Goal: Transaction & Acquisition: Purchase product/service

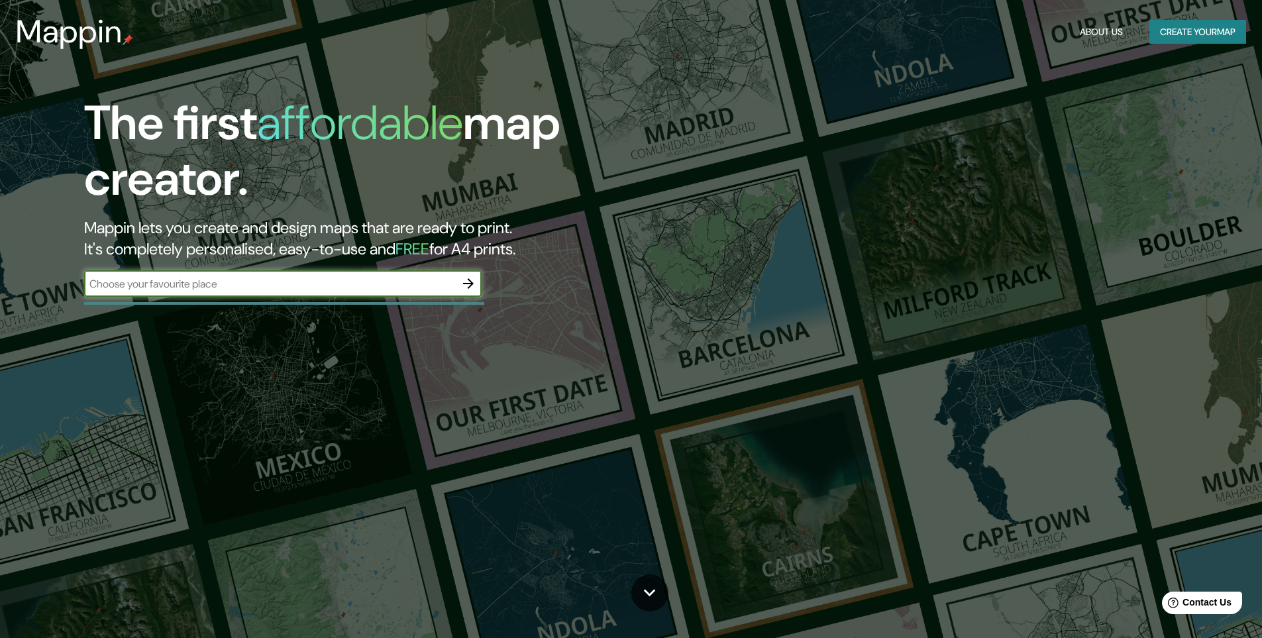
click at [305, 281] on input "text" at bounding box center [269, 283] width 371 height 15
type input "Neiva, Huila"
click at [466, 285] on icon "button" at bounding box center [468, 284] width 16 height 16
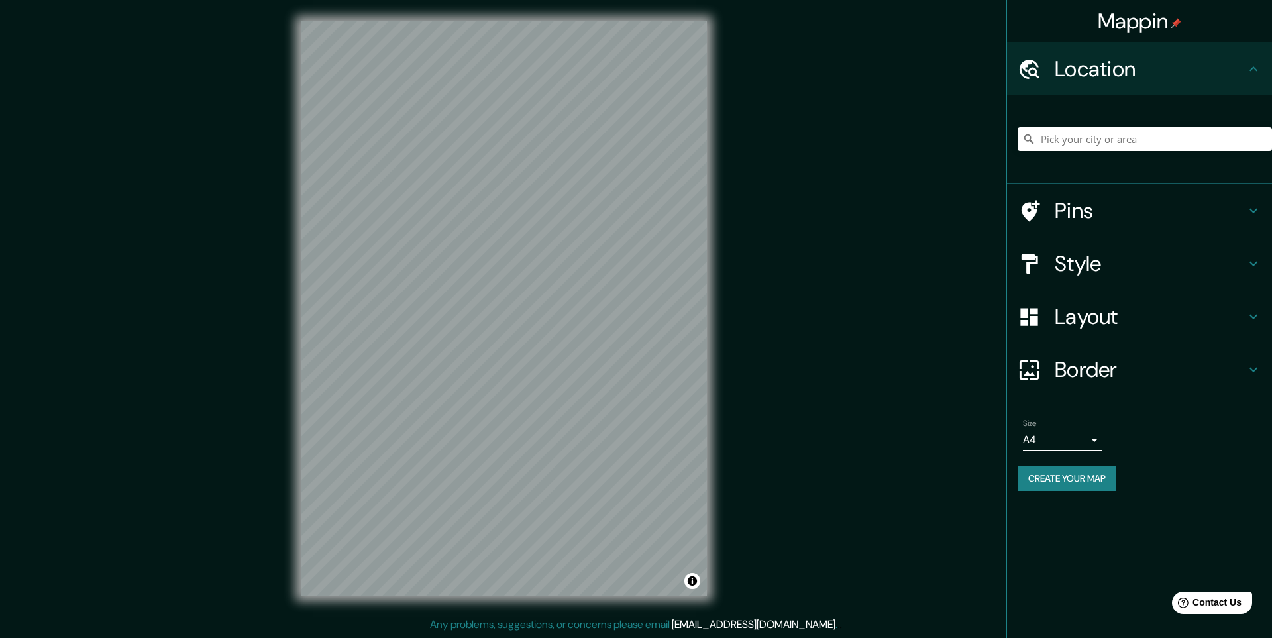
click at [1222, 317] on h4 "Layout" at bounding box center [1150, 316] width 191 height 26
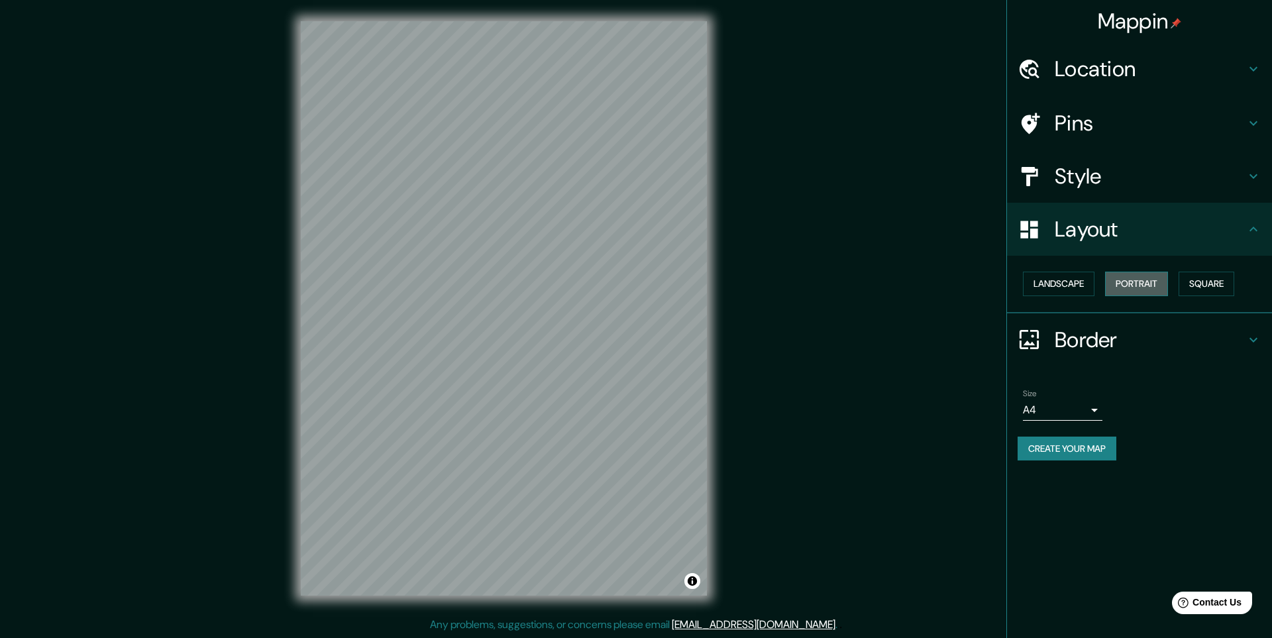
click at [1125, 286] on button "Portrait" at bounding box center [1136, 284] width 63 height 25
click at [1076, 286] on button "Landscape" at bounding box center [1059, 284] width 72 height 25
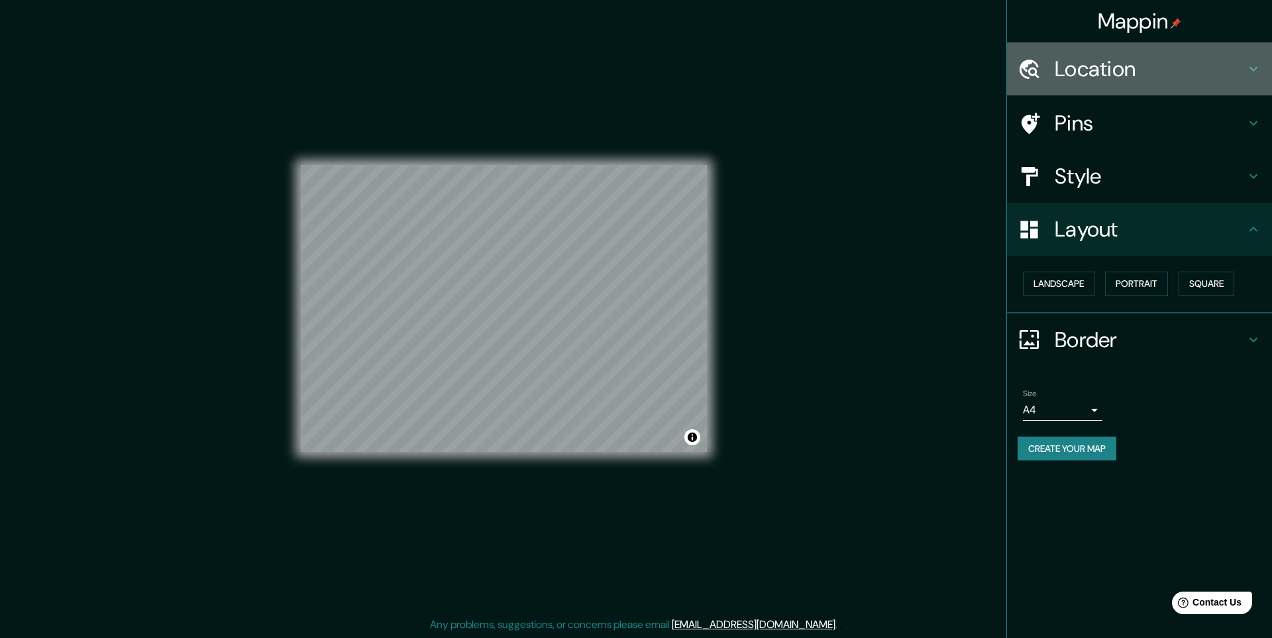
click at [1243, 65] on h4 "Location" at bounding box center [1150, 69] width 191 height 26
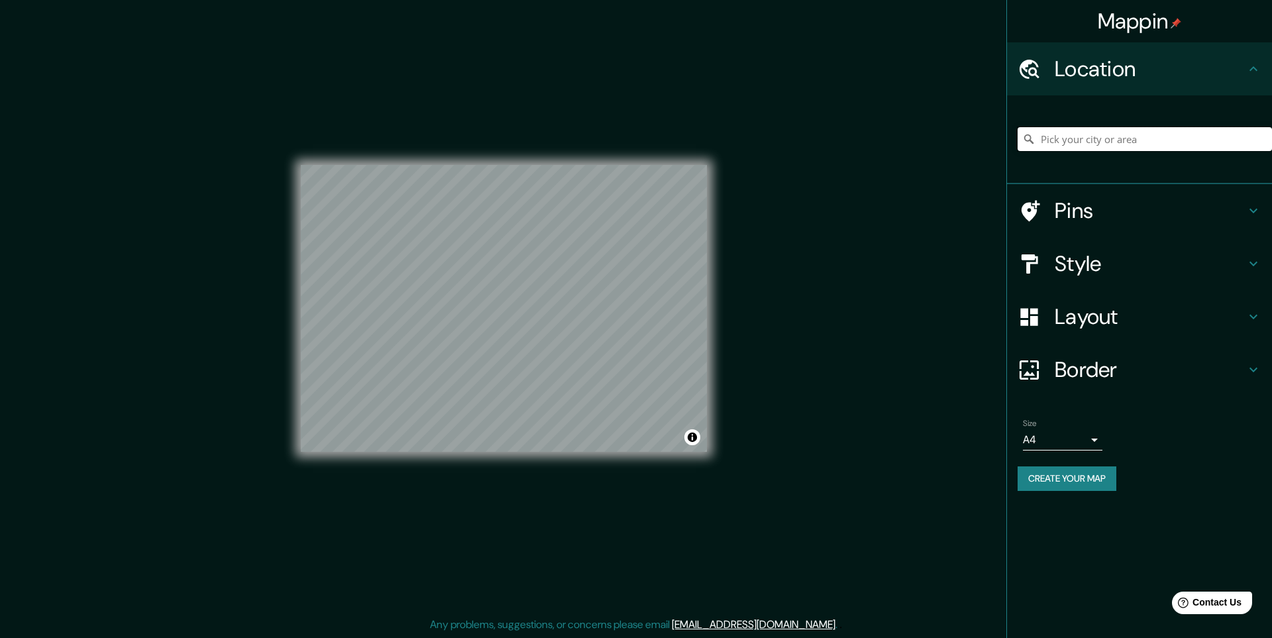
click at [1112, 137] on input "Pick your city or area" at bounding box center [1144, 139] width 254 height 24
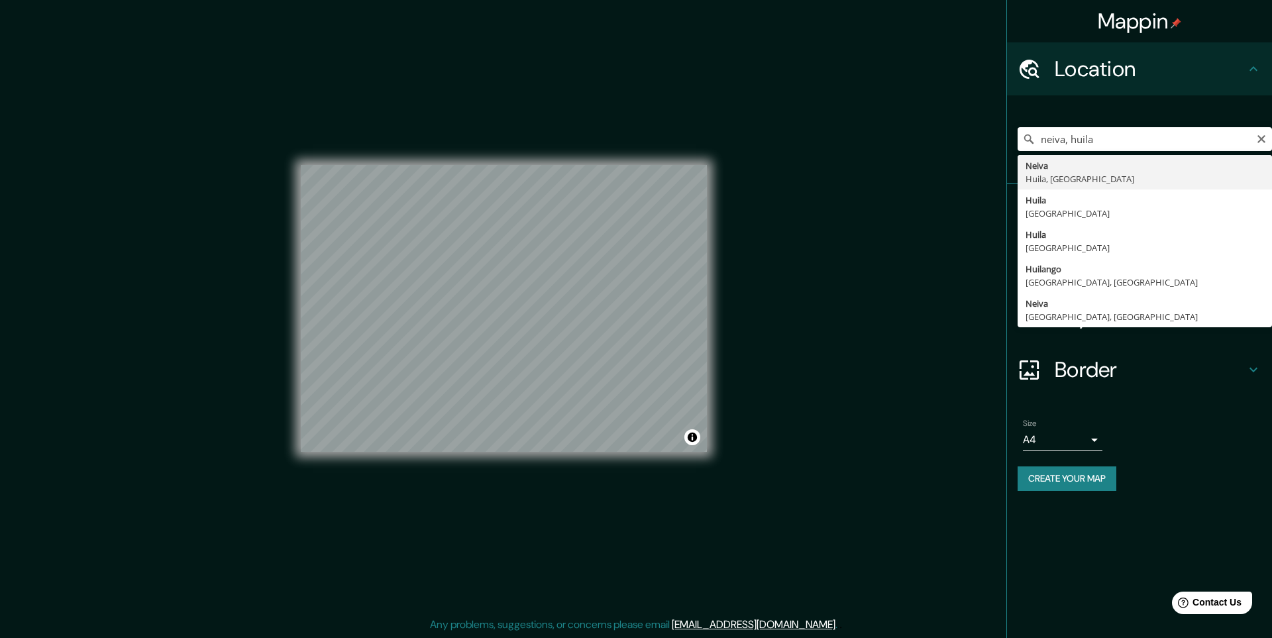
type input "Neiva, [GEOGRAPHIC_DATA], [GEOGRAPHIC_DATA]"
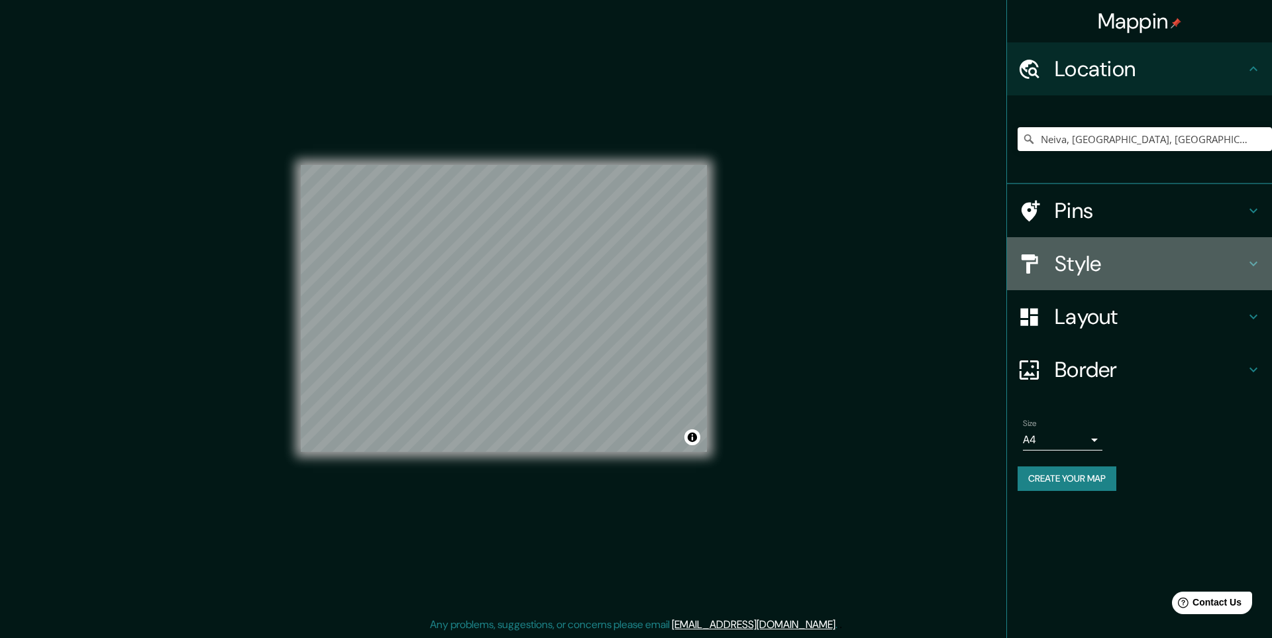
click at [1172, 280] on div "Style" at bounding box center [1139, 263] width 265 height 53
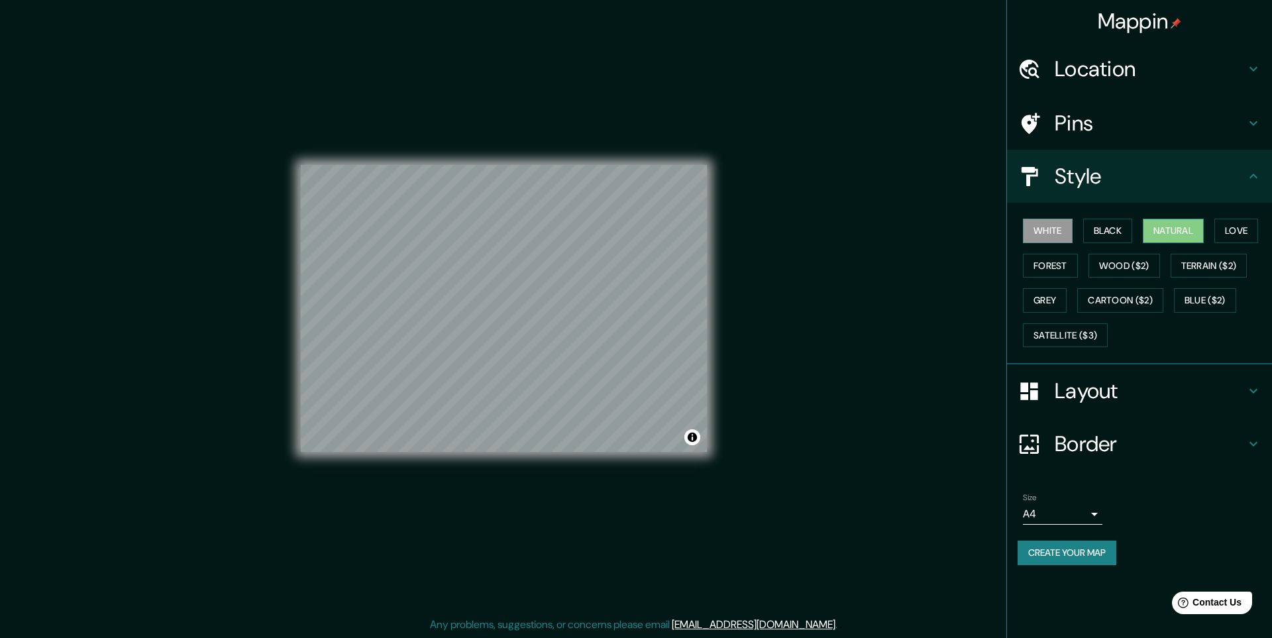
click at [1163, 233] on button "Natural" at bounding box center [1173, 231] width 61 height 25
click at [1234, 234] on button "Love" at bounding box center [1236, 231] width 44 height 25
click at [1122, 236] on button "Black" at bounding box center [1108, 231] width 50 height 25
click at [1060, 238] on button "White" at bounding box center [1048, 231] width 50 height 25
click at [1058, 263] on button "Forest" at bounding box center [1050, 266] width 55 height 25
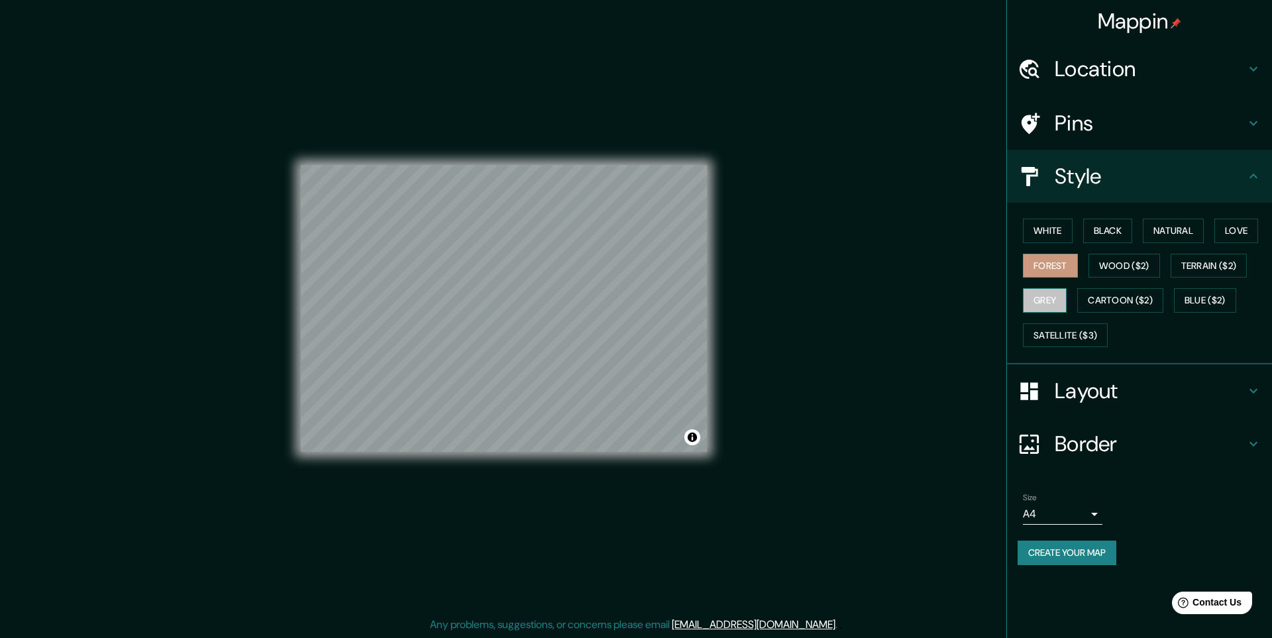
click at [1055, 293] on button "Grey" at bounding box center [1045, 300] width 44 height 25
click at [1127, 235] on button "Black" at bounding box center [1108, 231] width 50 height 25
click at [1061, 238] on button "White" at bounding box center [1048, 231] width 50 height 25
click at [1158, 235] on button "Natural" at bounding box center [1173, 231] width 61 height 25
click at [643, 334] on div at bounding box center [641, 330] width 11 height 11
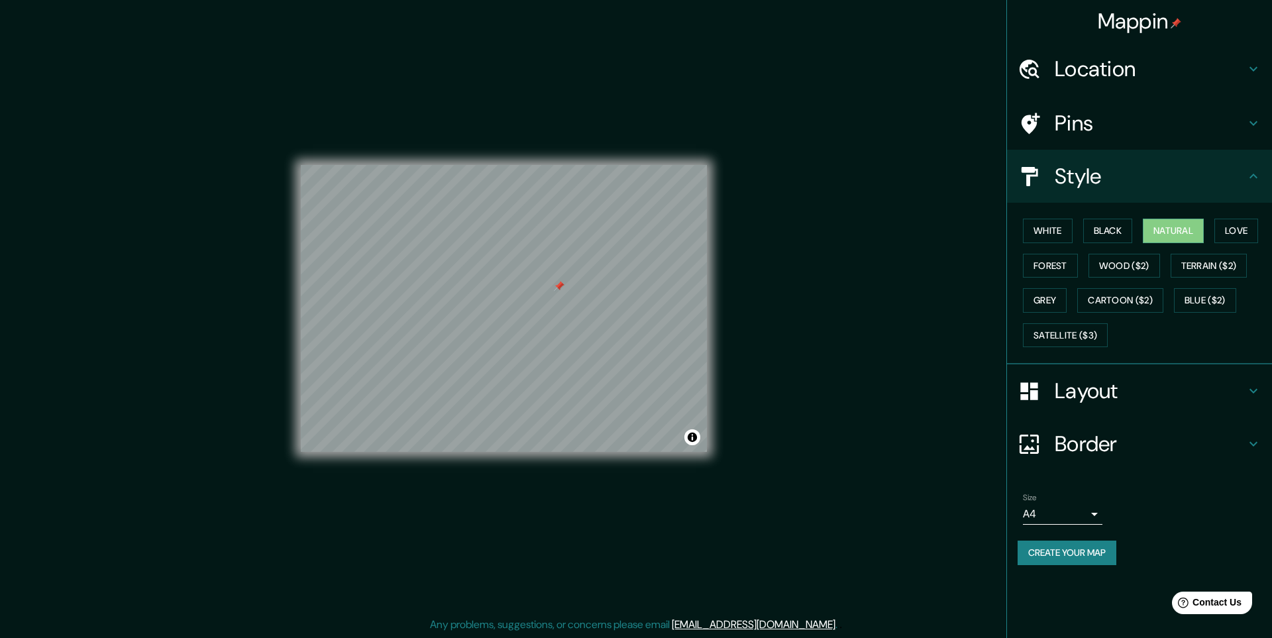
click at [561, 289] on div at bounding box center [559, 286] width 11 height 11
click at [1096, 515] on body "Mappin Location Neiva, Huila, Colombia Pins Style White Black Natural Love Fore…" at bounding box center [636, 319] width 1272 height 638
click at [1074, 554] on li "A3" at bounding box center [1062, 566] width 79 height 24
click at [1089, 517] on body "Mappin Location Neiva, Huila, Colombia Pins Style White Black Natural Love Fore…" at bounding box center [636, 319] width 1272 height 638
click at [1072, 533] on li "A4" at bounding box center [1062, 542] width 79 height 24
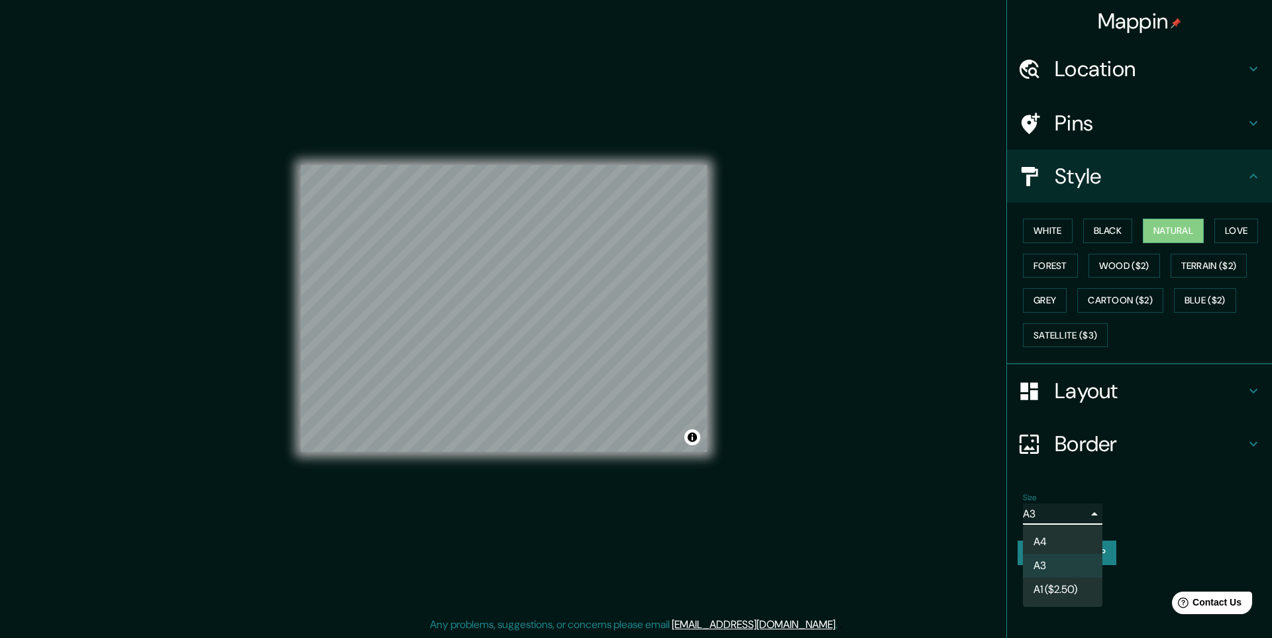
type input "single"
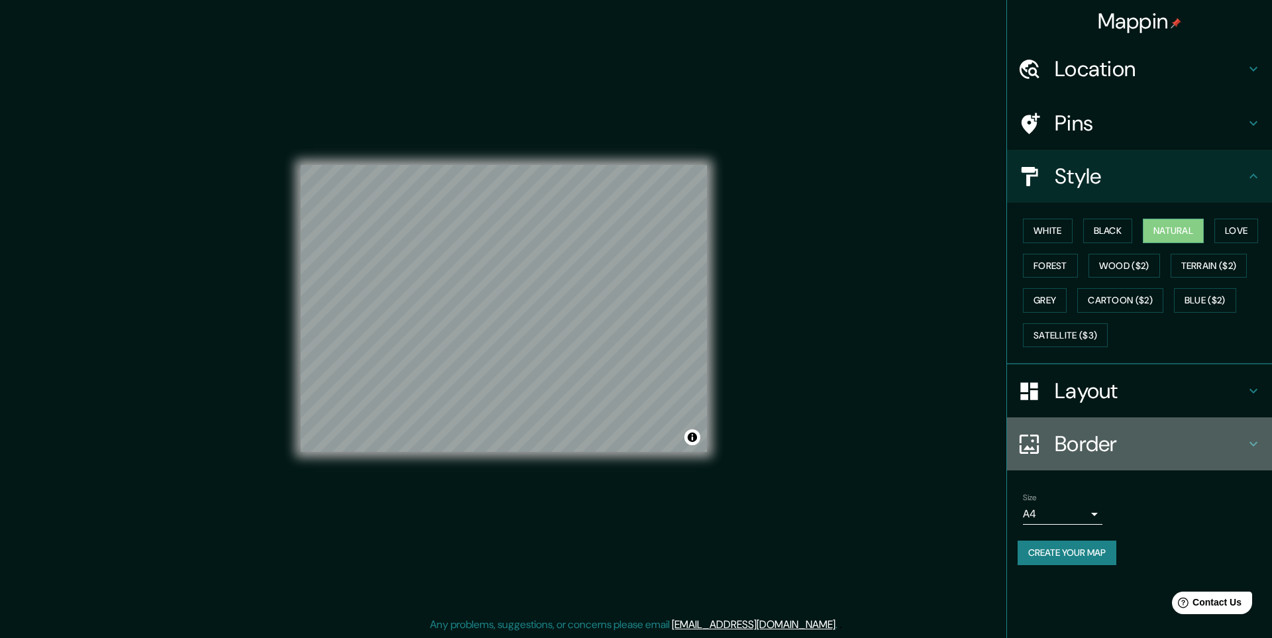
click at [1168, 448] on h4 "Border" at bounding box center [1150, 444] width 191 height 26
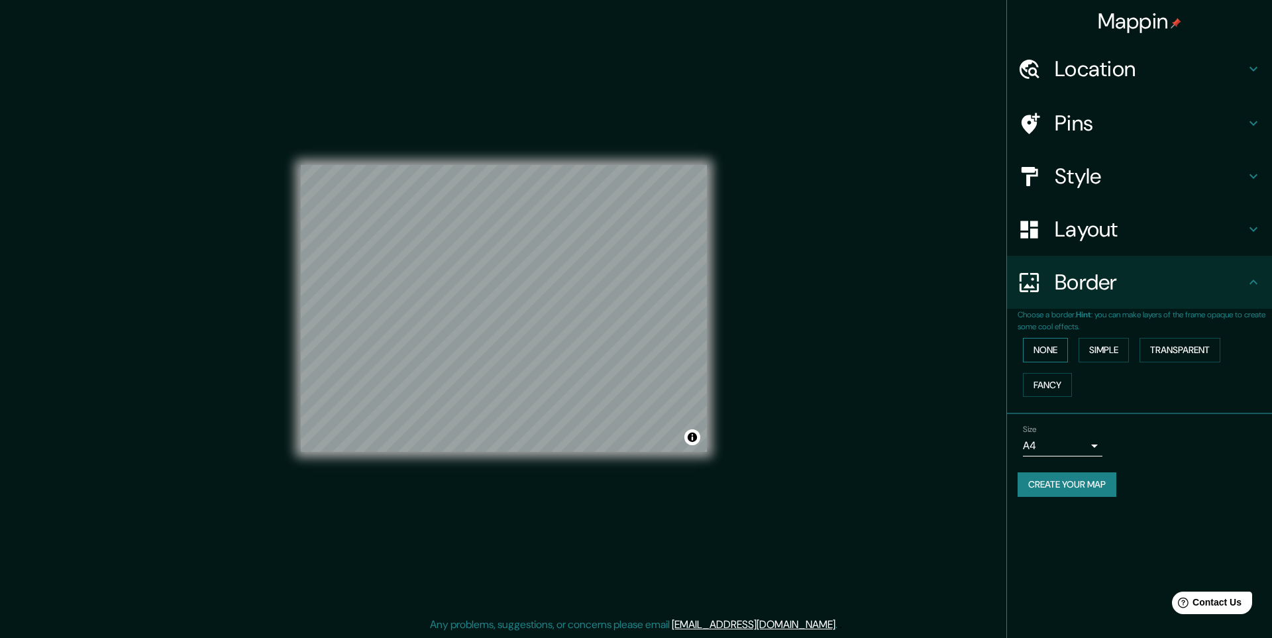
click at [1057, 352] on button "None" at bounding box center [1045, 350] width 45 height 25
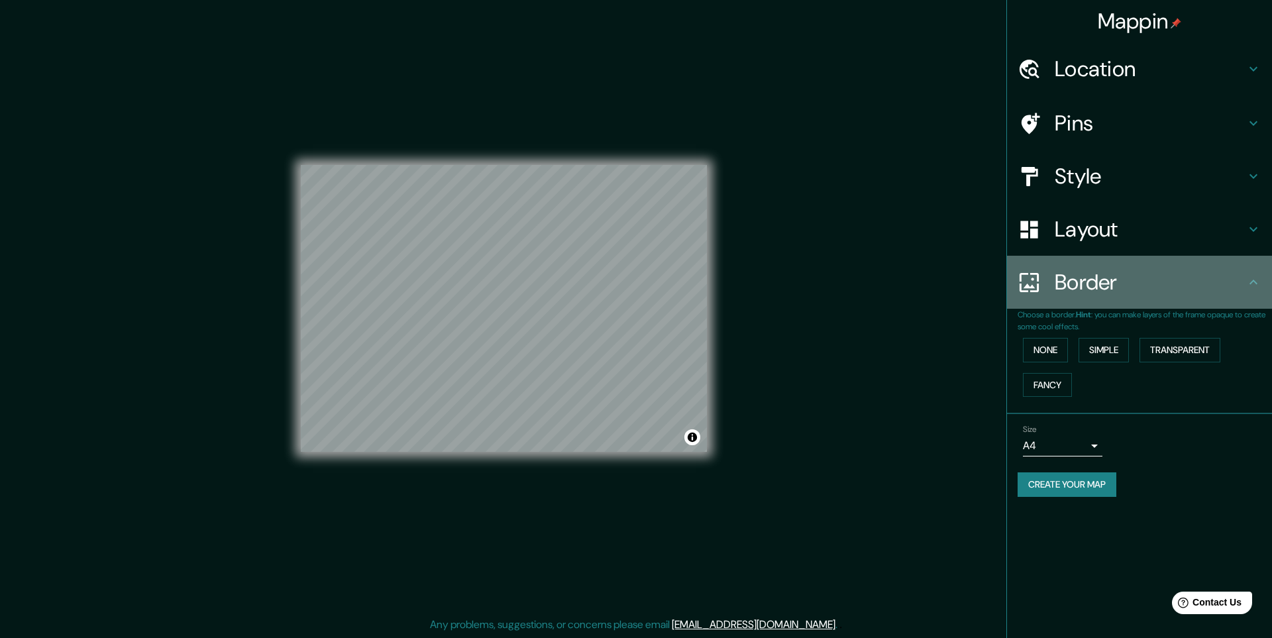
click at [1233, 280] on h4 "Border" at bounding box center [1150, 282] width 191 height 26
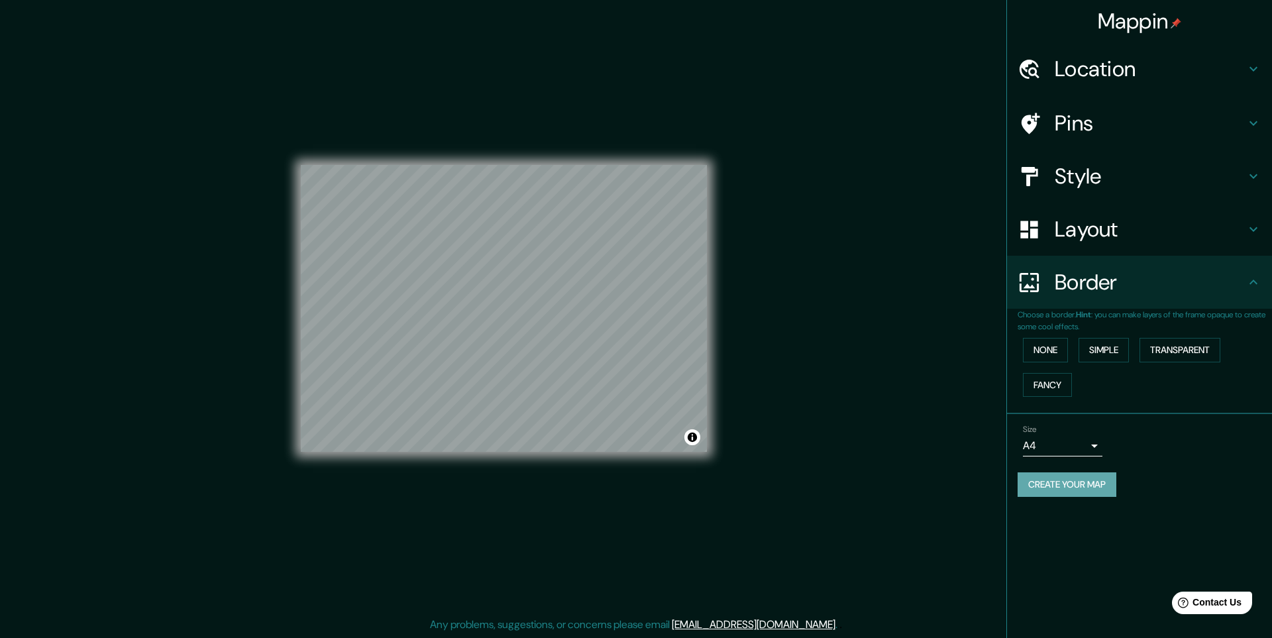
click at [1116, 492] on button "Create your map" at bounding box center [1066, 484] width 99 height 25
click at [1249, 278] on icon at bounding box center [1253, 282] width 16 height 16
click at [1217, 496] on div "Create your map" at bounding box center [1139, 484] width 244 height 25
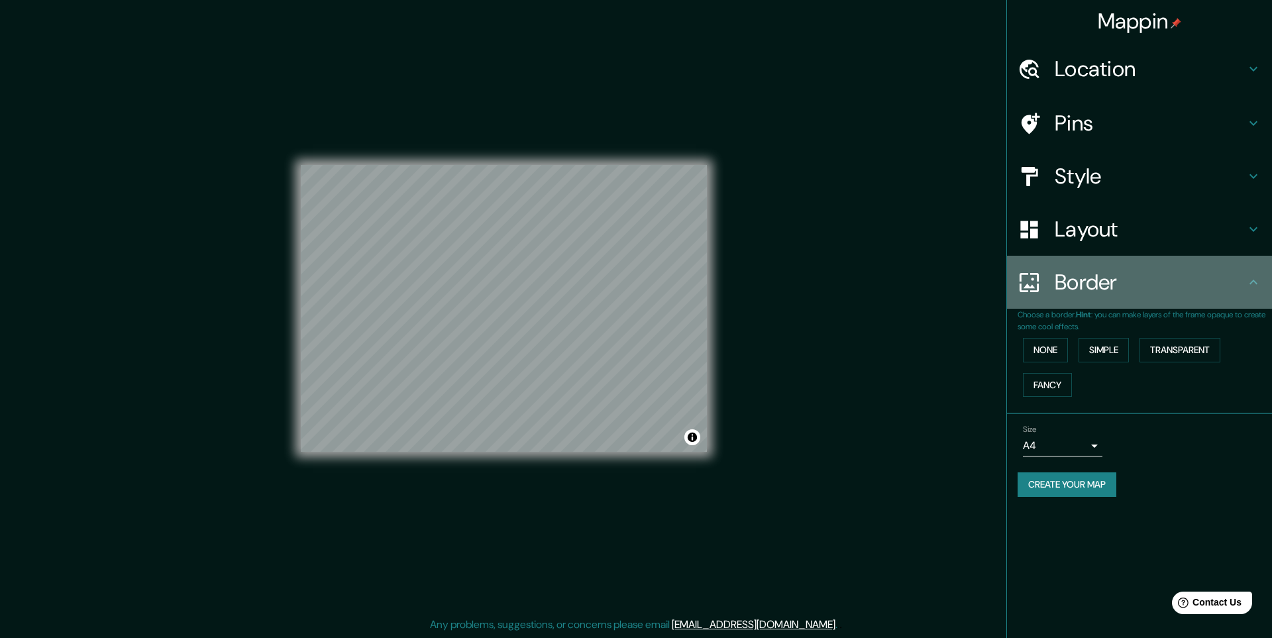
click at [1251, 291] on div "Border" at bounding box center [1139, 282] width 265 height 53
click at [1254, 285] on icon at bounding box center [1253, 282] width 16 height 16
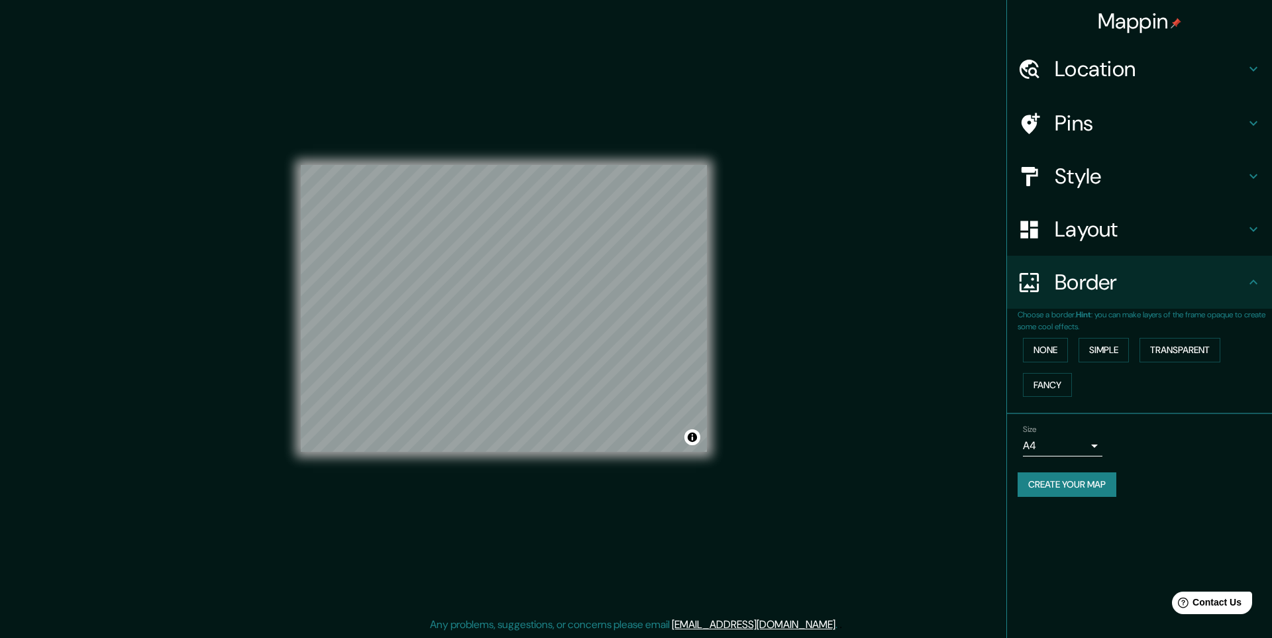
click at [1249, 224] on icon at bounding box center [1253, 229] width 16 height 16
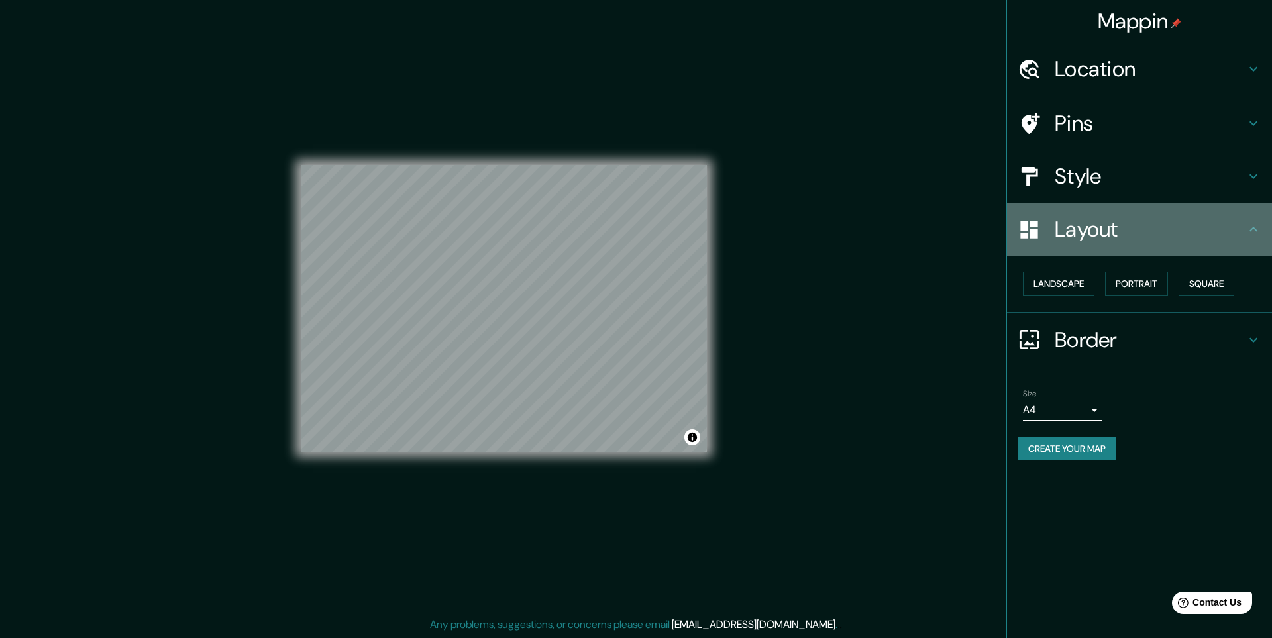
click at [1258, 230] on icon at bounding box center [1253, 229] width 16 height 16
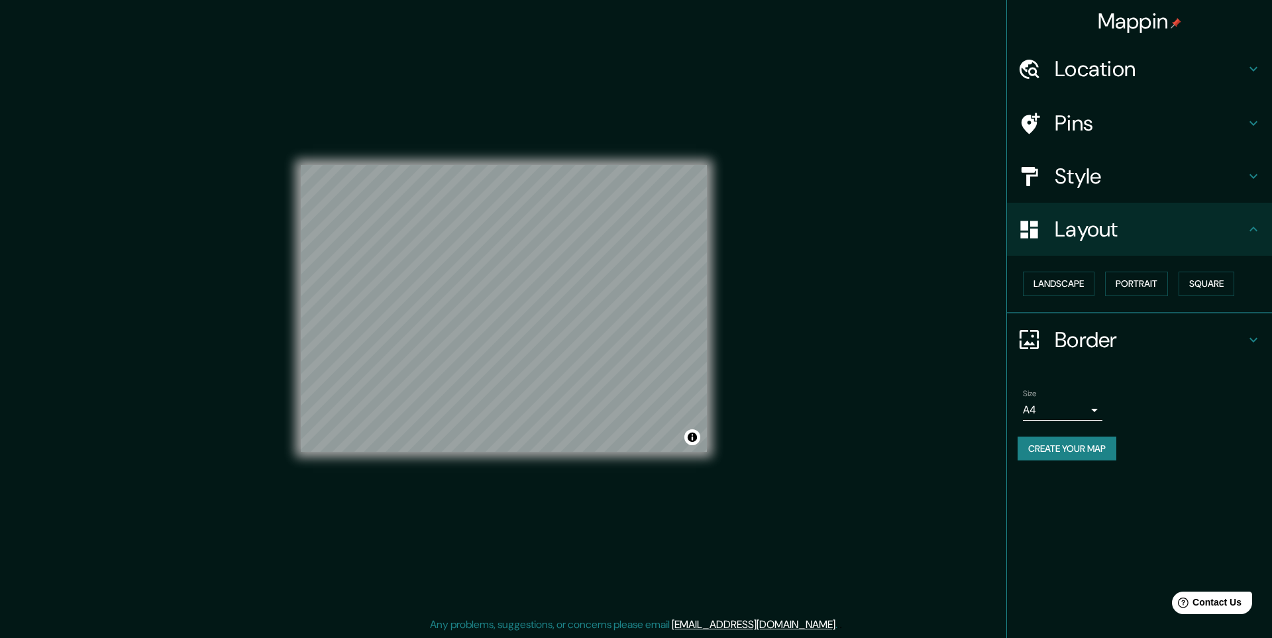
click at [1102, 454] on button "Create your map" at bounding box center [1066, 449] width 99 height 25
click at [1086, 448] on button "Create your map" at bounding box center [1066, 449] width 99 height 25
click at [1086, 448] on div "Create your map" at bounding box center [1139, 449] width 244 height 25
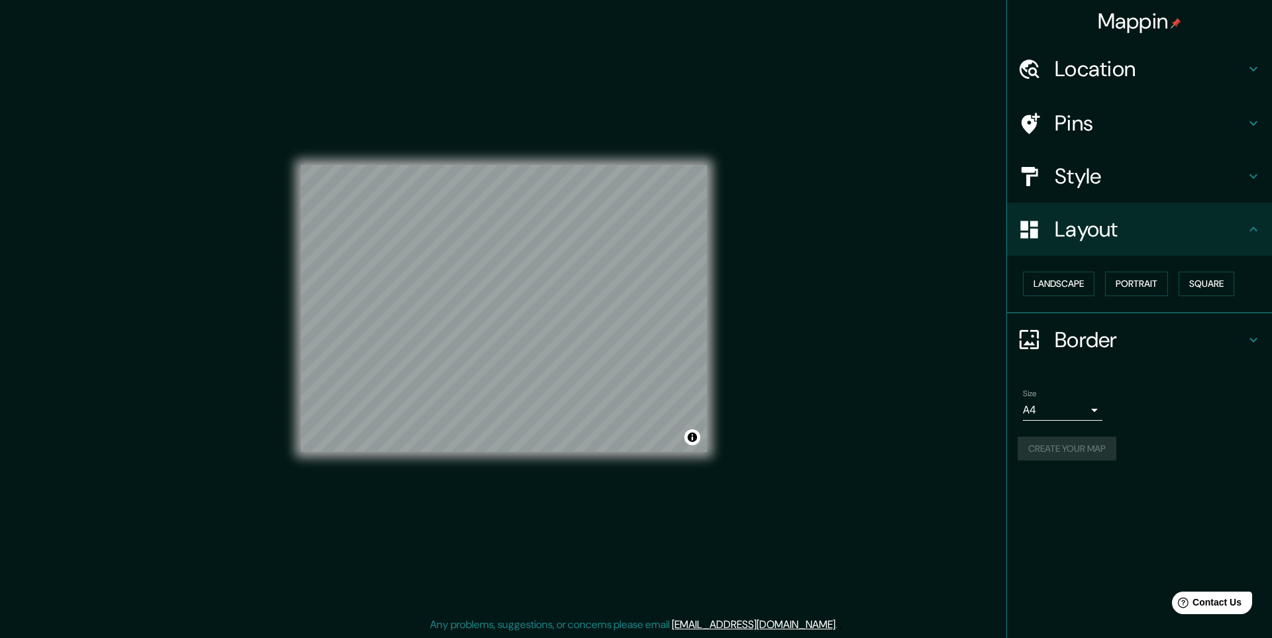
drag, startPoint x: 1086, startPoint y: 448, endPoint x: 1110, endPoint y: 450, distance: 24.0
click at [1088, 448] on div "Create your map" at bounding box center [1139, 449] width 244 height 25
click at [1249, 342] on icon at bounding box center [1253, 340] width 16 height 16
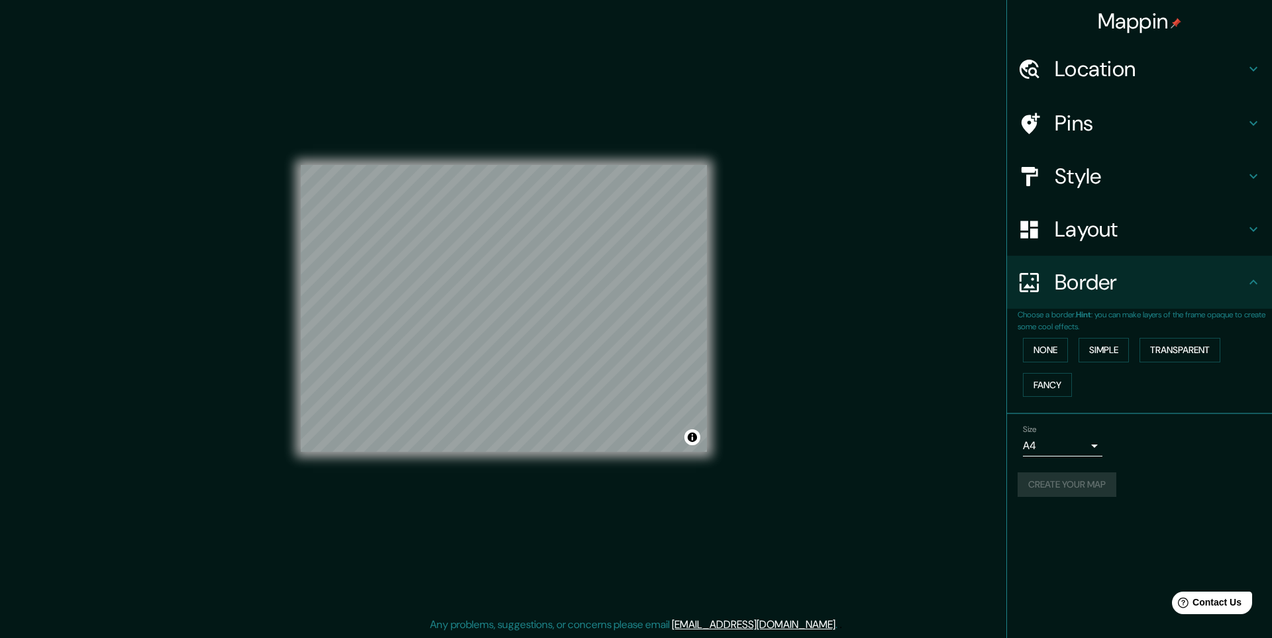
click at [1256, 292] on div "Border" at bounding box center [1139, 282] width 265 height 53
click at [1261, 132] on div "Pins" at bounding box center [1139, 123] width 265 height 53
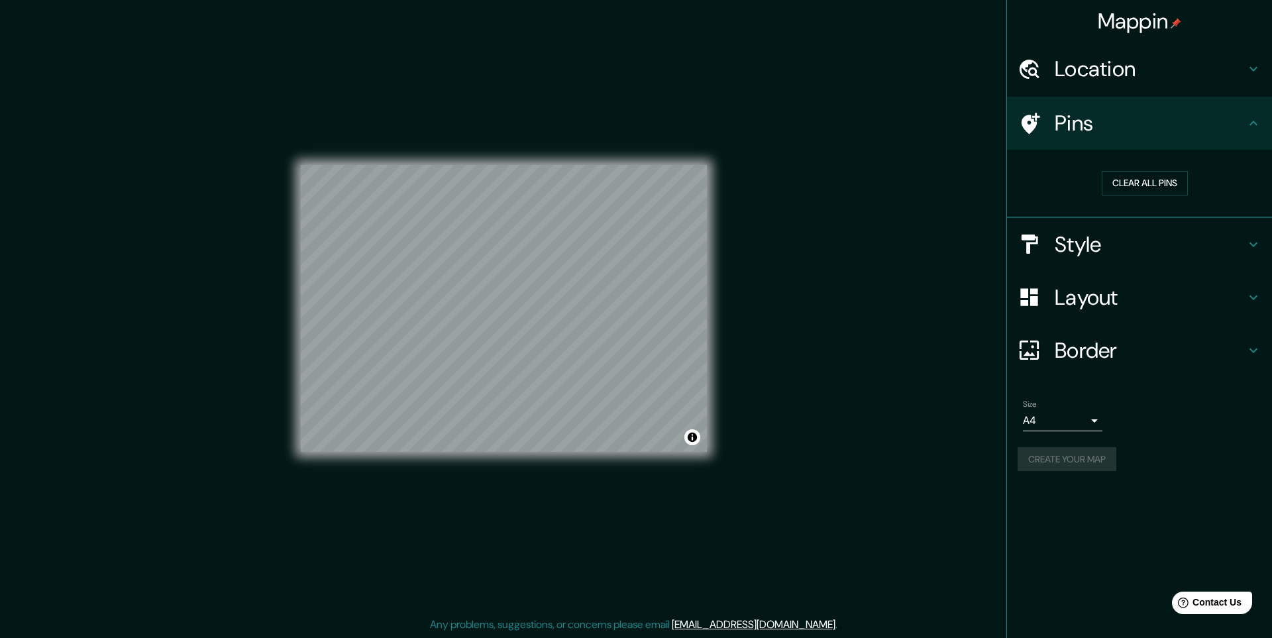
drag, startPoint x: 1263, startPoint y: 132, endPoint x: 1263, endPoint y: 113, distance: 18.5
click at [1261, 130] on div "Pins" at bounding box center [1139, 123] width 265 height 53
click at [1256, 72] on icon at bounding box center [1253, 69] width 16 height 16
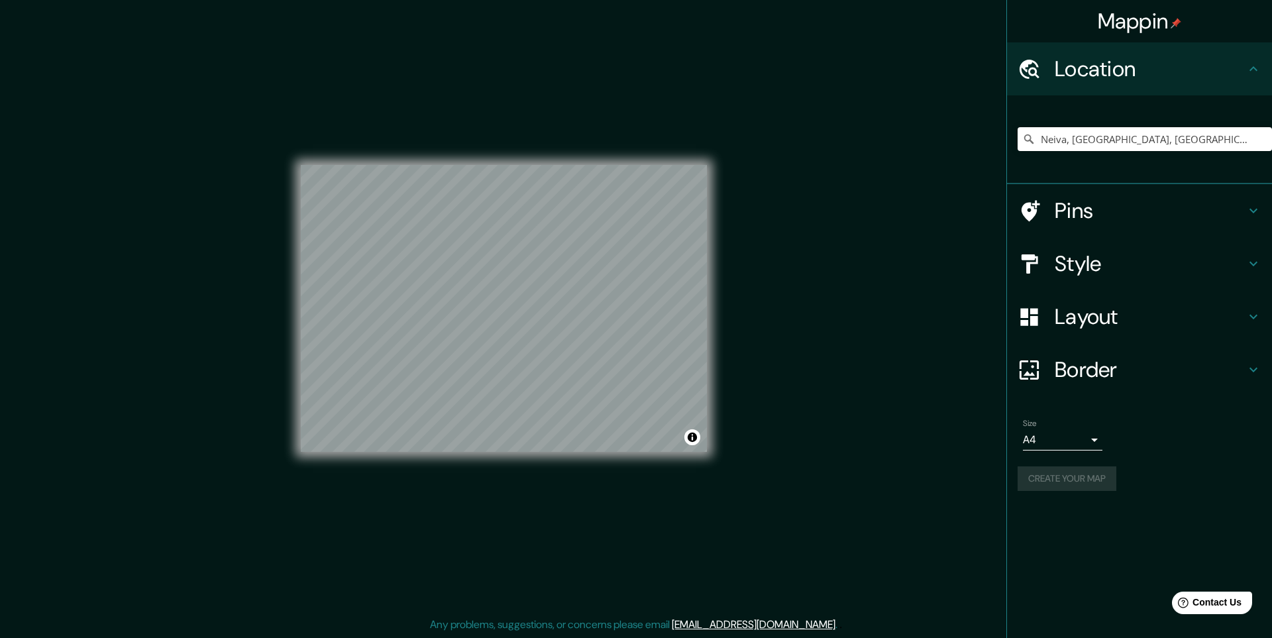
click at [1256, 72] on icon at bounding box center [1253, 69] width 16 height 16
click at [1253, 212] on icon at bounding box center [1253, 211] width 8 height 5
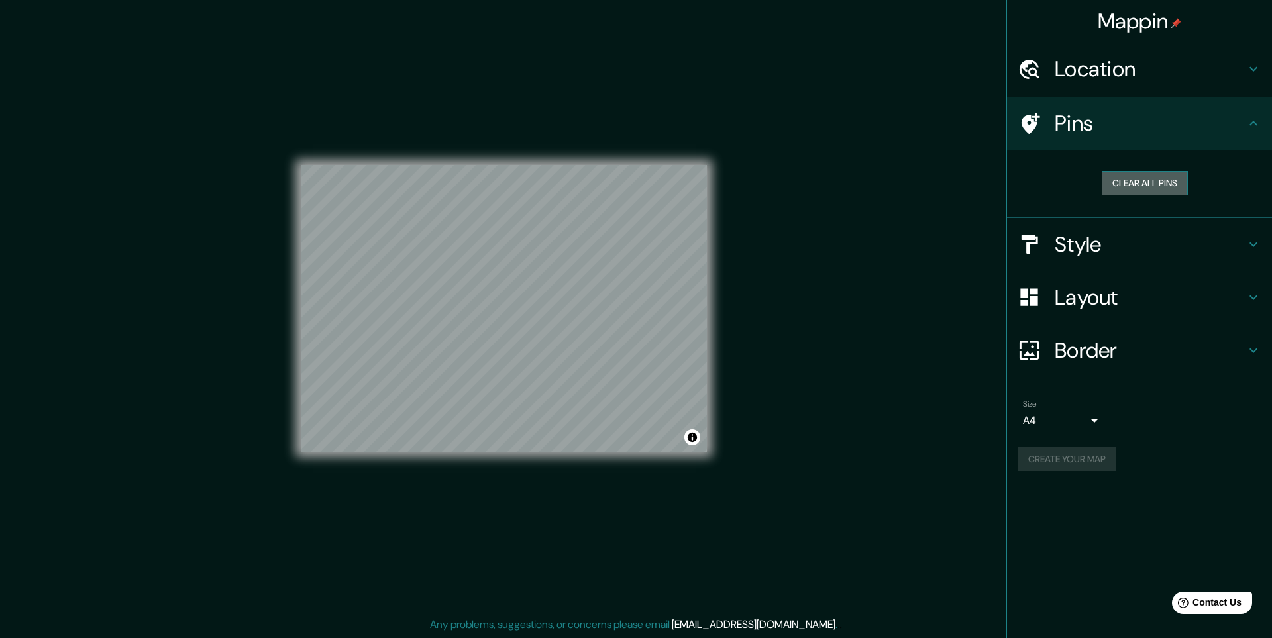
click at [1159, 185] on button "Clear all pins" at bounding box center [1145, 183] width 86 height 25
drag, startPoint x: 1135, startPoint y: 519, endPoint x: 1106, endPoint y: 517, distance: 29.3
click at [1133, 519] on div "Mappin Location Neiva, Huila, Colombia Pins Clear all pins Style Layout Border …" at bounding box center [1139, 319] width 266 height 638
click at [1087, 531] on div "Mappin Location Neiva, Huila, Colombia Pins Clear all pins Style Layout Border …" at bounding box center [1139, 319] width 266 height 638
click at [1098, 458] on button "Create your map" at bounding box center [1066, 459] width 99 height 25
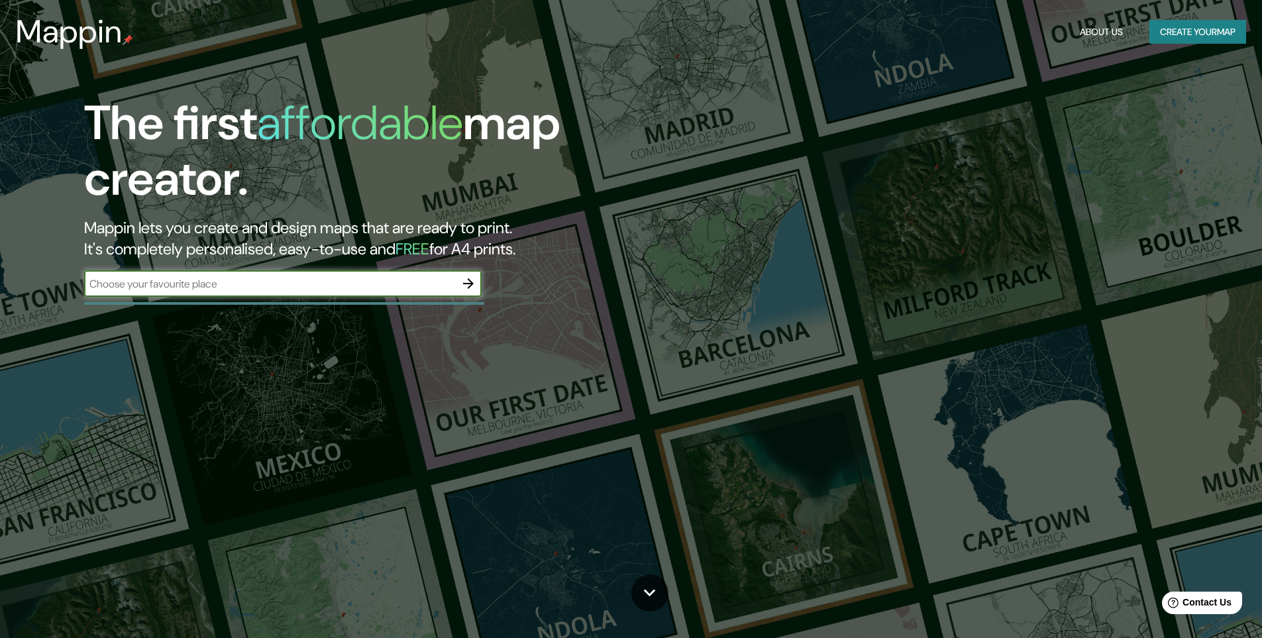
click at [331, 280] on input "text" at bounding box center [269, 283] width 371 height 15
type input "Neiva, Huila"
click at [470, 288] on icon "button" at bounding box center [468, 284] width 16 height 16
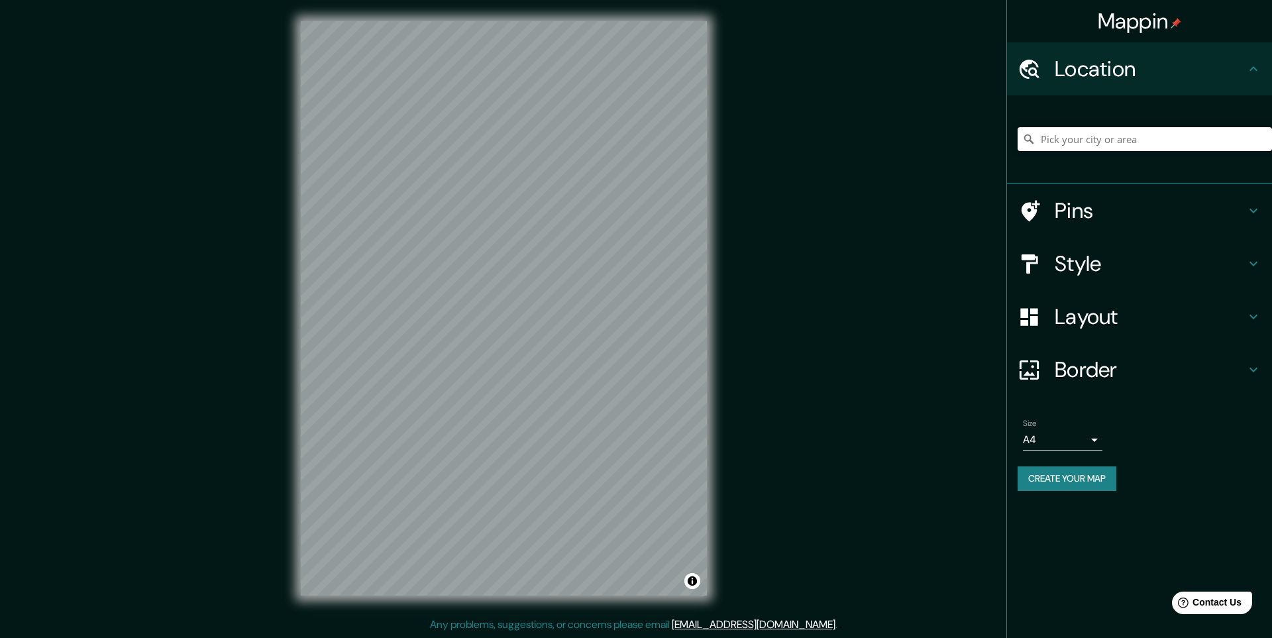
drag, startPoint x: 1109, startPoint y: 123, endPoint x: 1107, endPoint y: 140, distance: 17.3
click at [1109, 123] on div at bounding box center [1144, 139] width 254 height 66
click at [1105, 145] on input "Pick your city or area" at bounding box center [1144, 139] width 254 height 24
click at [1159, 140] on input "neiva, huila" at bounding box center [1144, 139] width 254 height 24
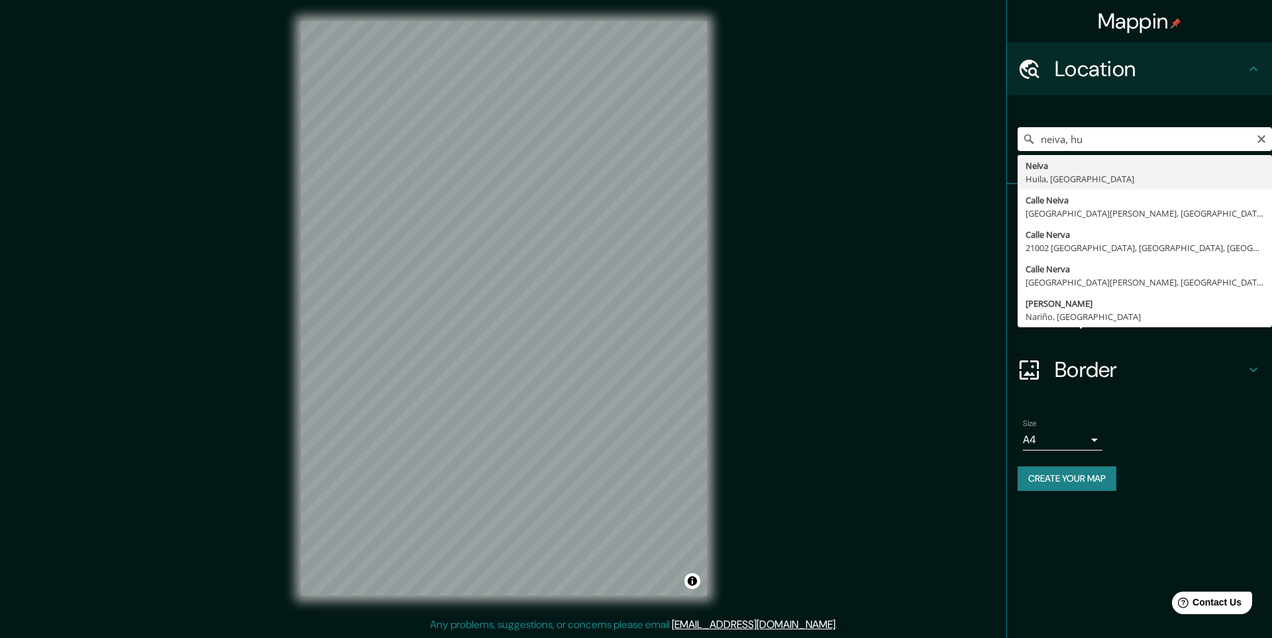
type input "Neiva, [GEOGRAPHIC_DATA], [GEOGRAPHIC_DATA]"
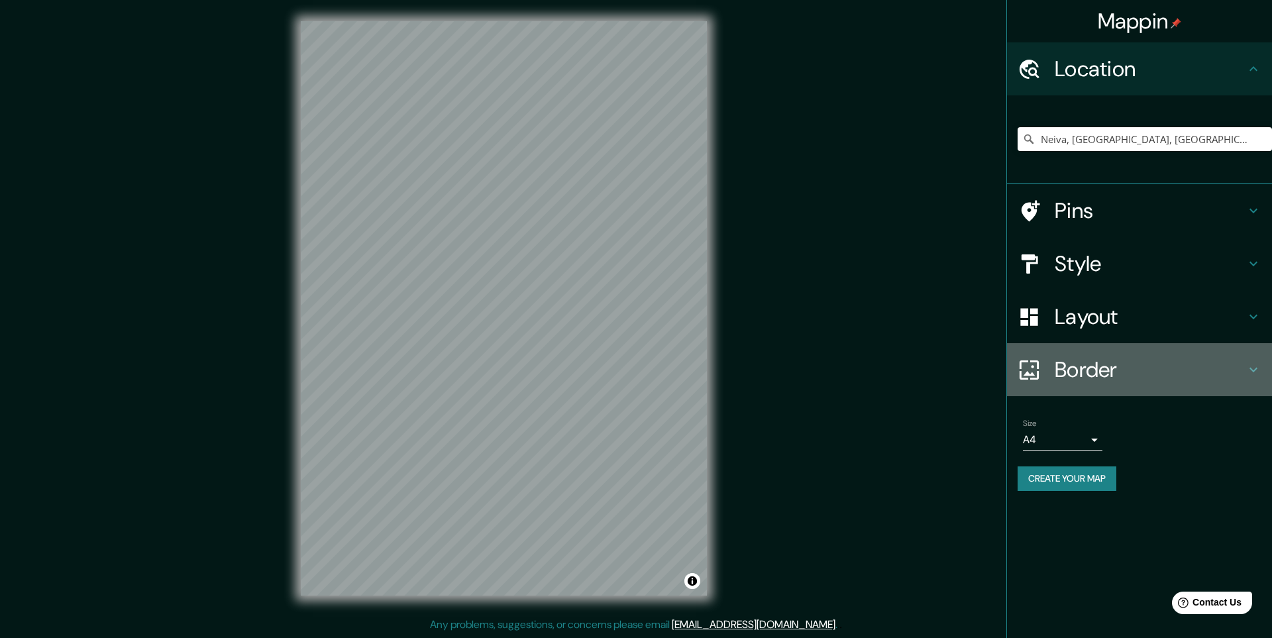
click at [1157, 362] on h4 "Border" at bounding box center [1150, 369] width 191 height 26
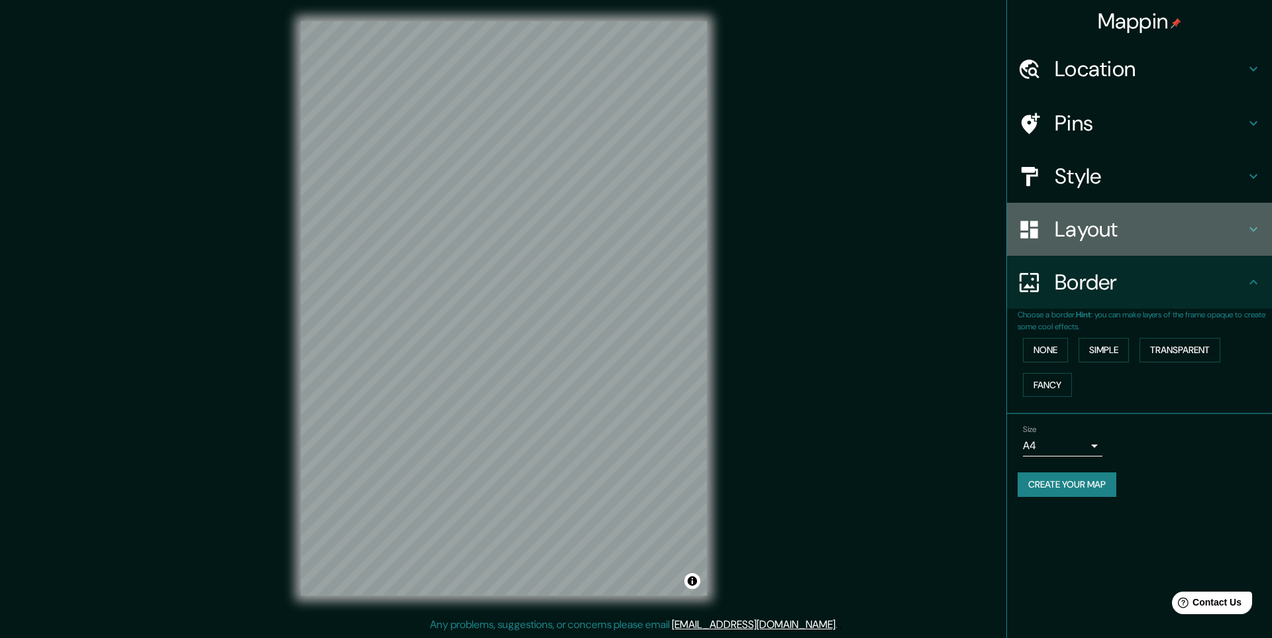
click at [1155, 231] on h4 "Layout" at bounding box center [1150, 229] width 191 height 26
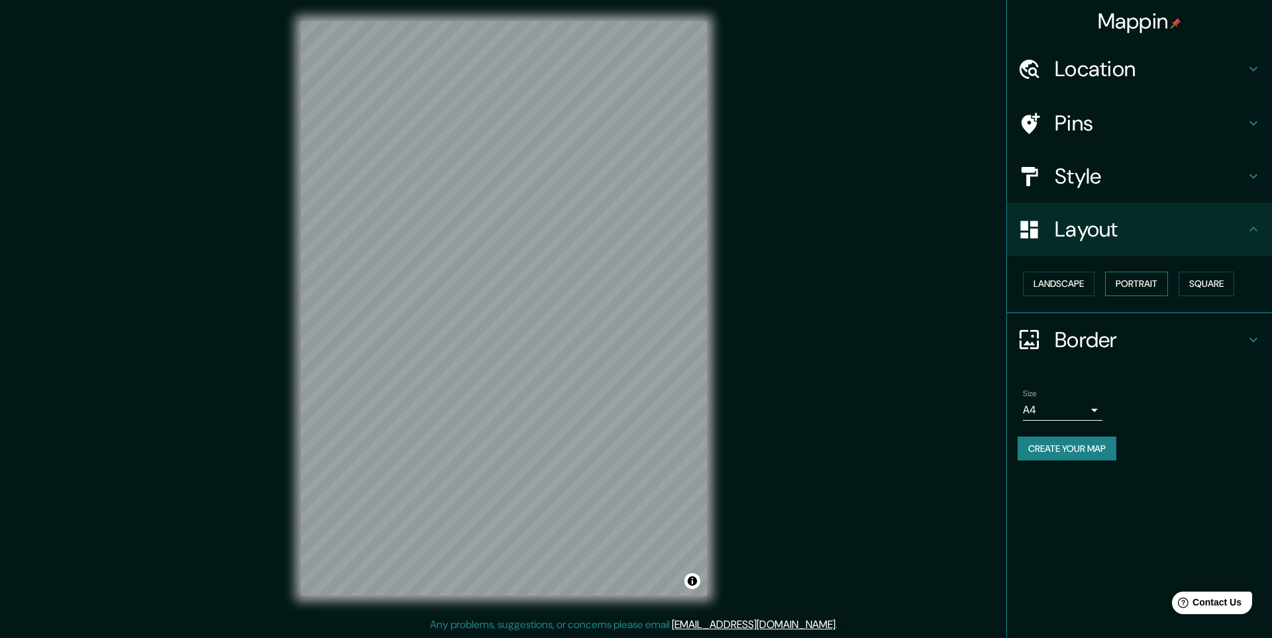
click at [1137, 281] on button "Portrait" at bounding box center [1136, 284] width 63 height 25
click at [1081, 284] on button "Landscape" at bounding box center [1059, 284] width 72 height 25
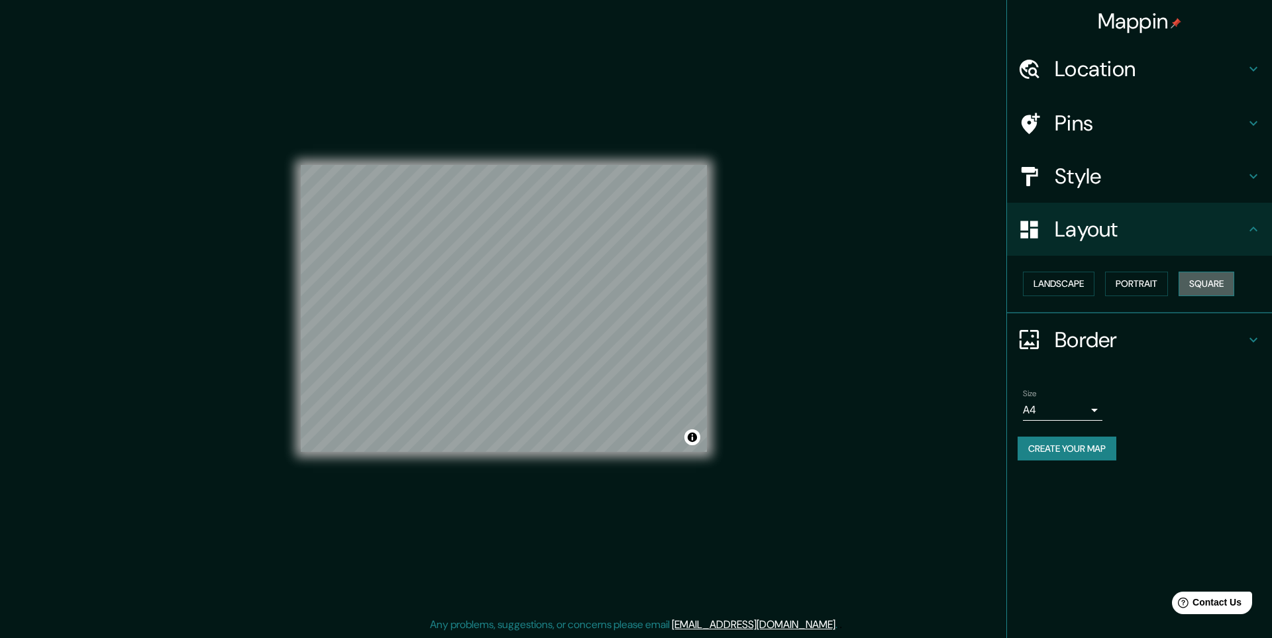
click at [1208, 284] on button "Square" at bounding box center [1206, 284] width 56 height 25
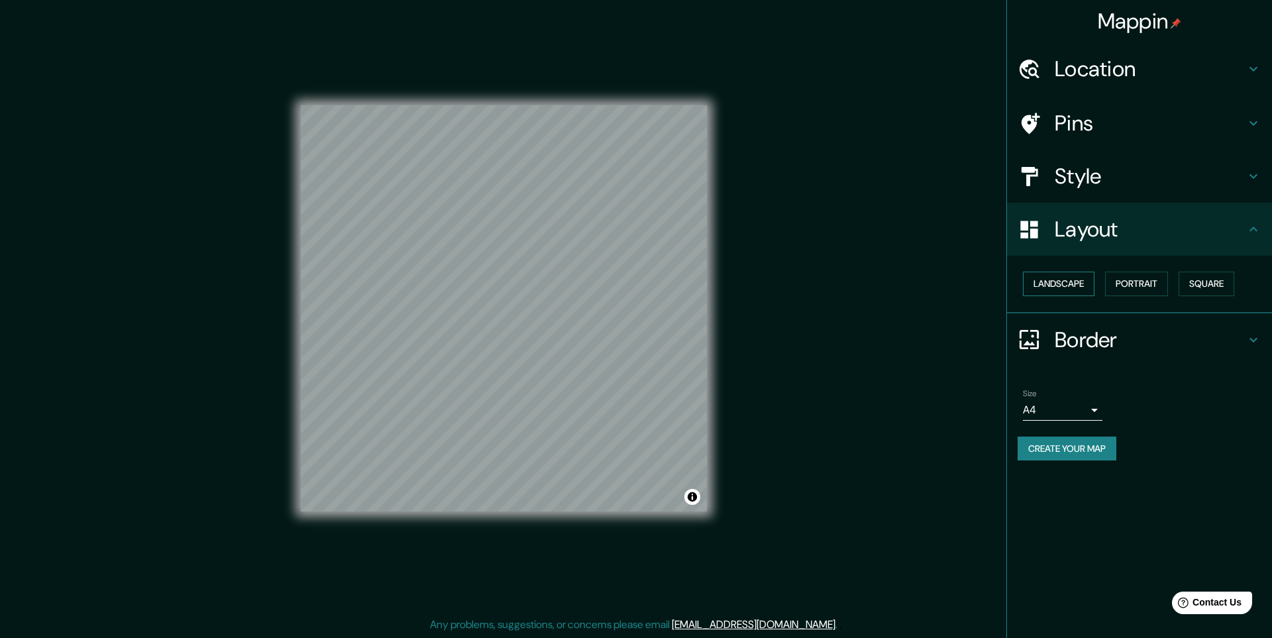
click at [1078, 286] on button "Landscape" at bounding box center [1059, 284] width 72 height 25
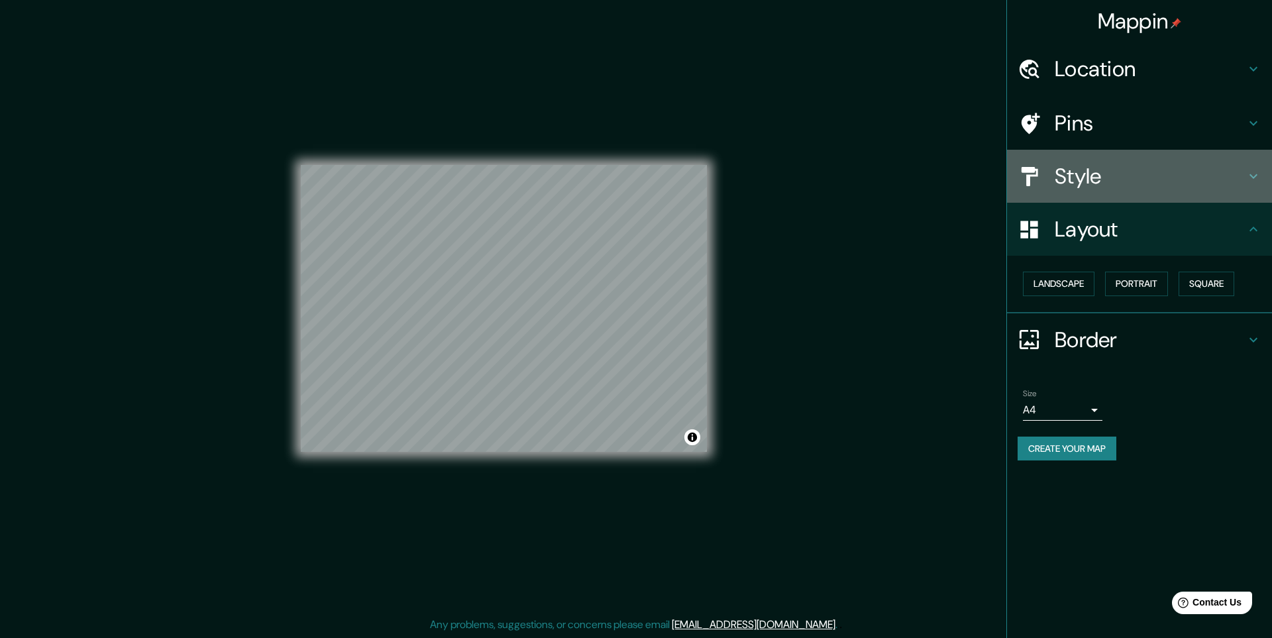
click at [1155, 182] on h4 "Style" at bounding box center [1150, 176] width 191 height 26
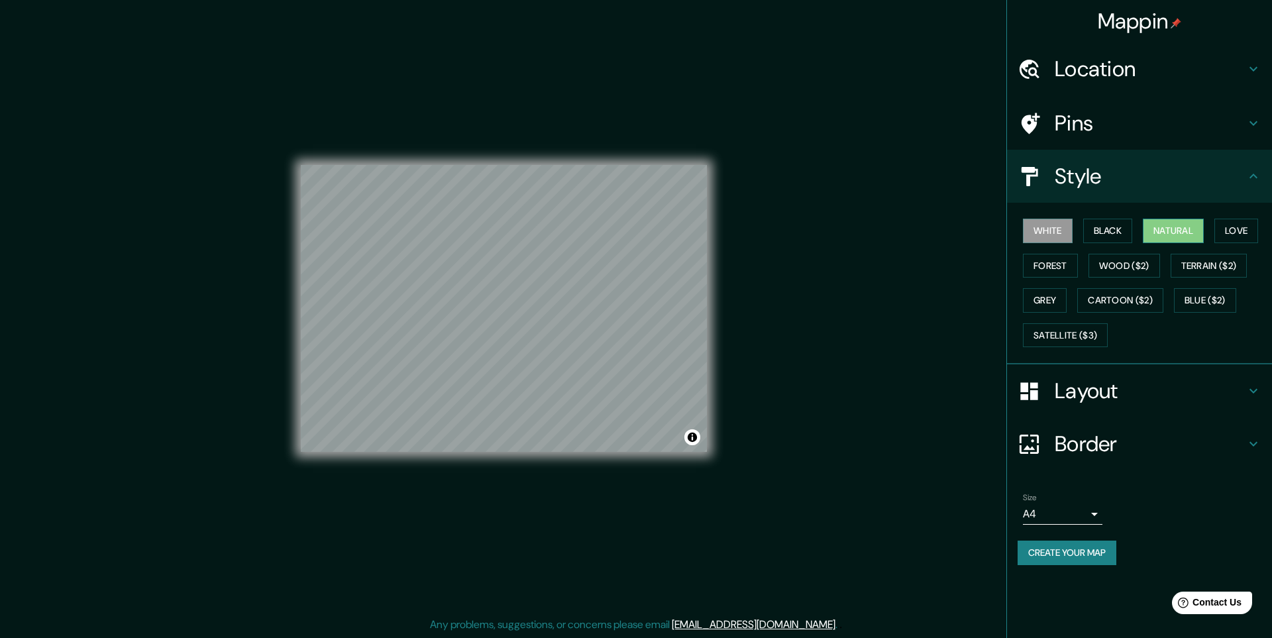
click at [1167, 222] on button "Natural" at bounding box center [1173, 231] width 61 height 25
click at [1084, 559] on button "Create your map" at bounding box center [1066, 553] width 99 height 25
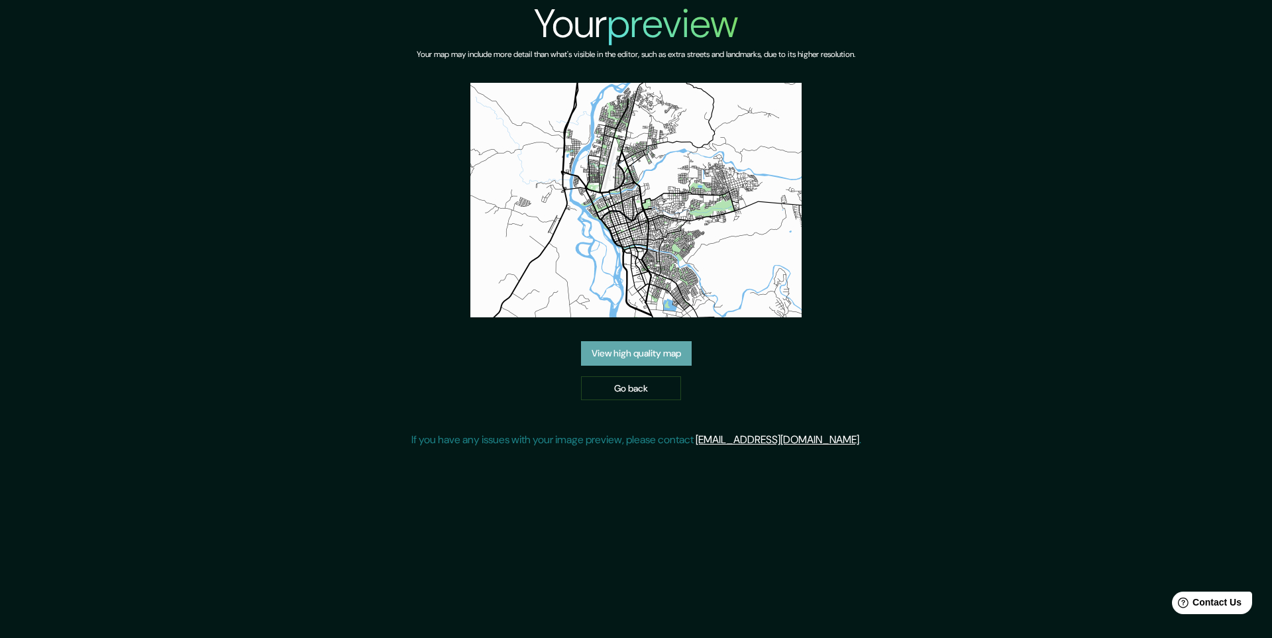
click at [654, 348] on link "View high quality map" at bounding box center [636, 353] width 111 height 25
